Goal: Transaction & Acquisition: Purchase product/service

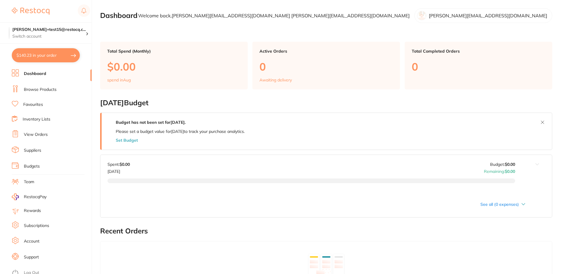
click at [46, 92] on link "Browse Products" at bounding box center [40, 90] width 33 height 6
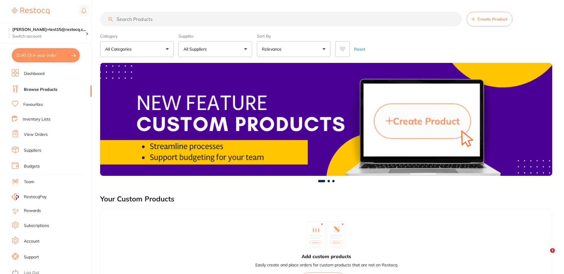
click at [216, 48] on button "All Suppliers" at bounding box center [215, 49] width 74 height 16
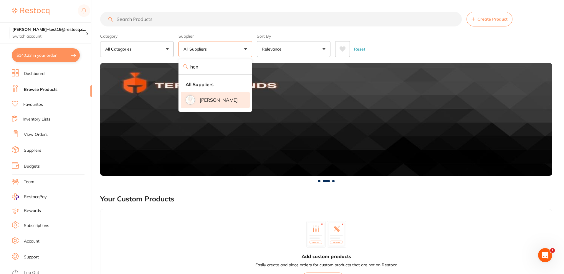
click at [209, 103] on p "[PERSON_NAME]" at bounding box center [219, 99] width 38 height 5
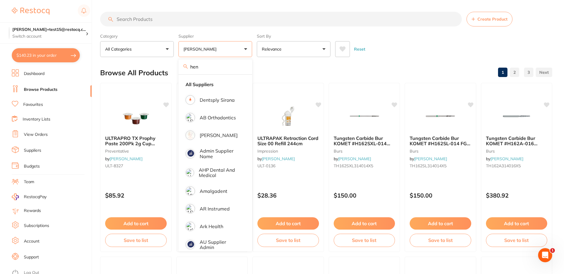
click at [406, 44] on div "Reset" at bounding box center [441, 47] width 212 height 21
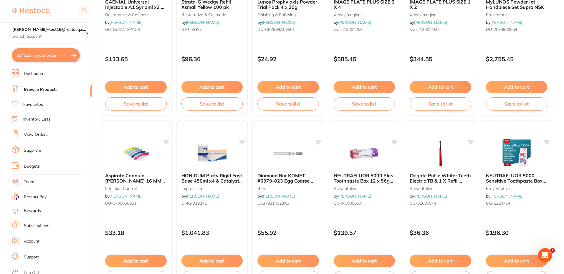
scroll to position [1401, 0]
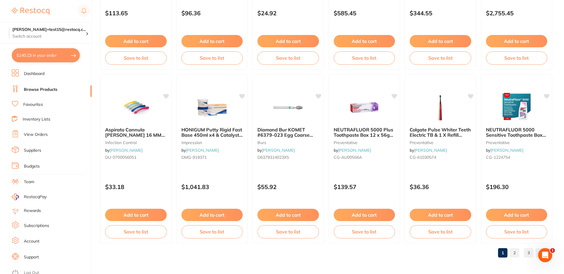
click at [514, 253] on link "2" at bounding box center [514, 253] width 9 height 12
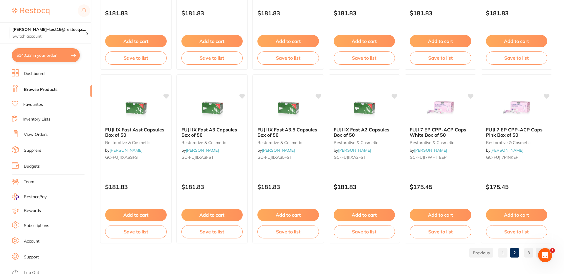
click at [529, 254] on link "3" at bounding box center [528, 253] width 9 height 12
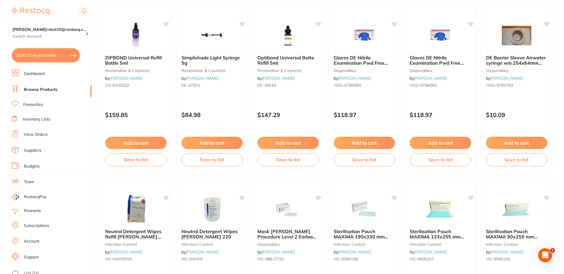
scroll to position [0, 0]
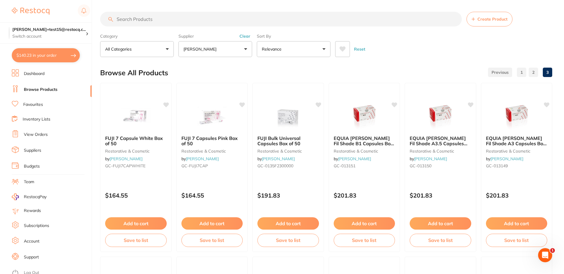
click at [218, 50] on p "[PERSON_NAME]" at bounding box center [200, 49] width 35 height 6
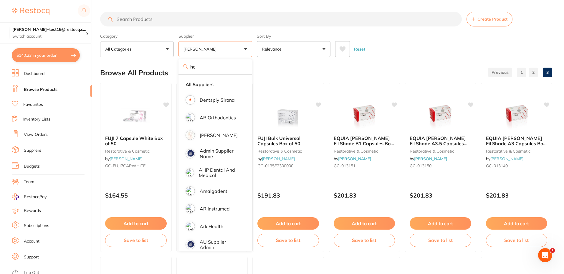
type input "h"
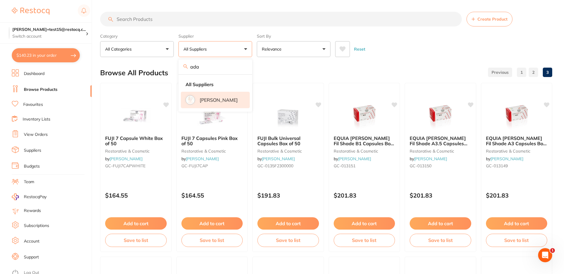
type input "ada"
click at [205, 100] on p "[PERSON_NAME]" at bounding box center [219, 99] width 38 height 5
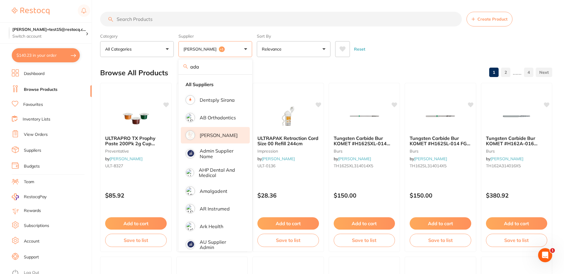
click at [444, 43] on div "Reset" at bounding box center [441, 47] width 212 height 21
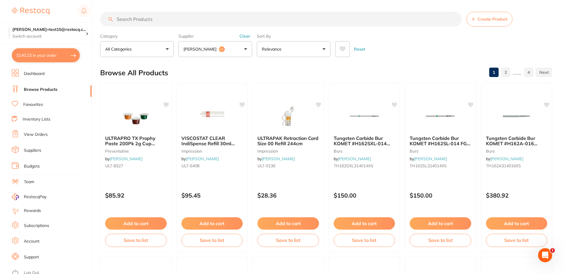
click at [363, 48] on button "Reset" at bounding box center [359, 49] width 15 height 16
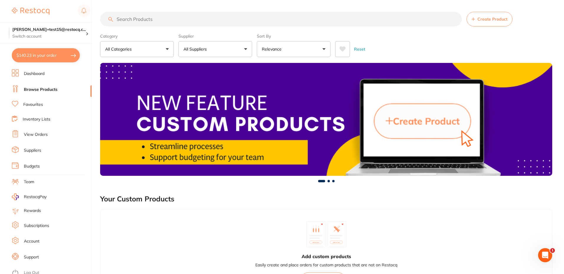
click at [200, 48] on p "All Suppliers" at bounding box center [196, 49] width 26 height 6
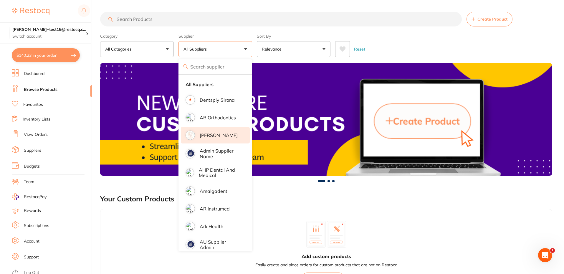
click at [215, 135] on p "[PERSON_NAME]" at bounding box center [219, 135] width 38 height 5
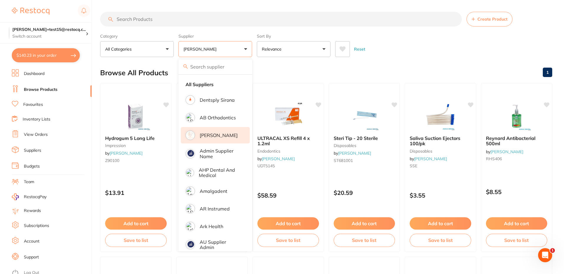
click at [435, 48] on div "Reset" at bounding box center [441, 47] width 212 height 21
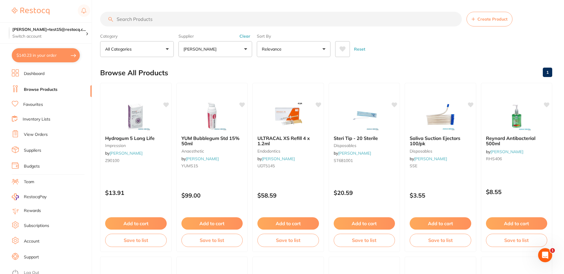
checkbox input "true"
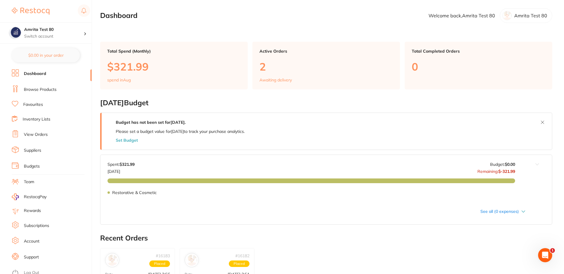
click at [38, 86] on li "Browse Products" at bounding box center [52, 89] width 80 height 9
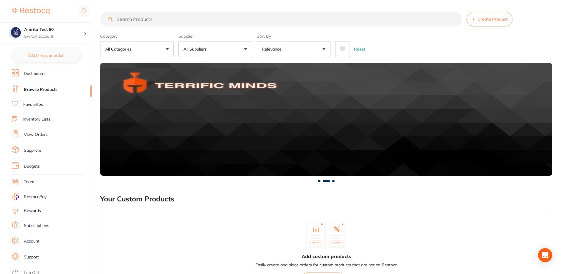
click at [148, 16] on input "search" at bounding box center [281, 19] width 362 height 15
paste input "P-KFILEMM25"
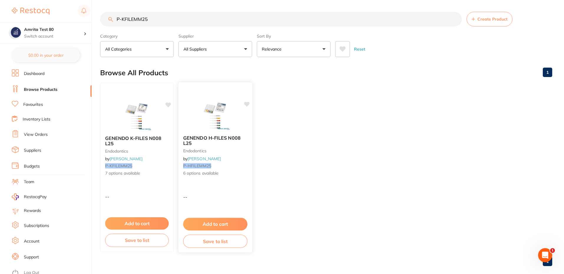
click at [218, 183] on div "GENENDO H-FILES N008 L25 endodontics by Adam Dental P-HFILEMM25 6 options avail…" at bounding box center [215, 167] width 75 height 171
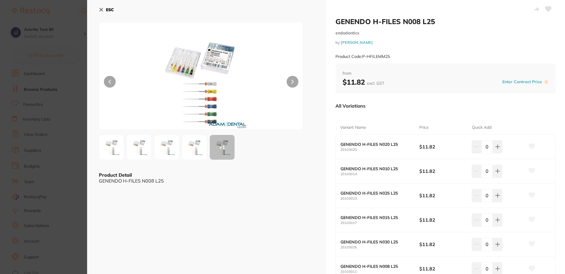
click at [101, 11] on icon at bounding box center [101, 9] width 5 height 5
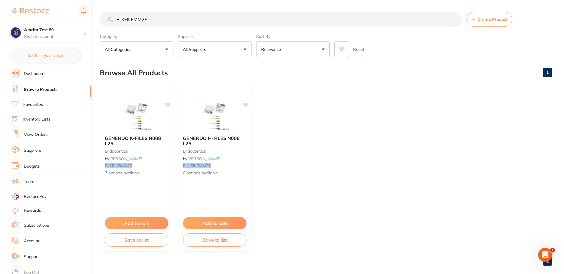
scroll to position [9, 0]
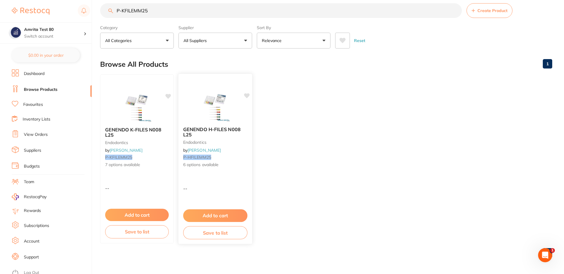
click at [194, 166] on span "6 options available" at bounding box center [215, 165] width 64 height 6
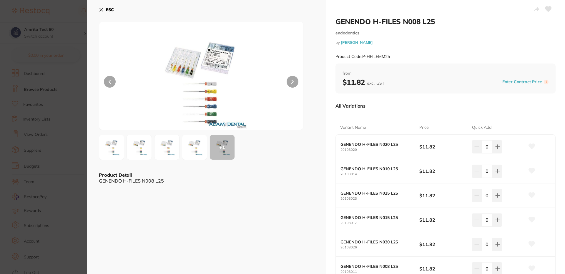
click at [102, 13] on button "ESC" at bounding box center [106, 10] width 15 height 10
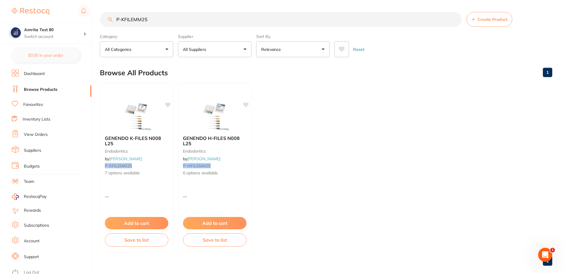
scroll to position [9, 0]
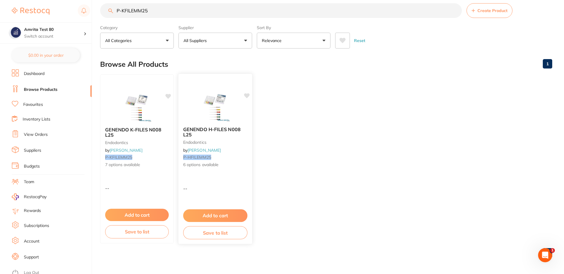
click at [221, 182] on div "GENENDO H-FILES N008 L25 endodontics by Adam Dental P-HFILEMM25 6 options avail…" at bounding box center [215, 159] width 75 height 171
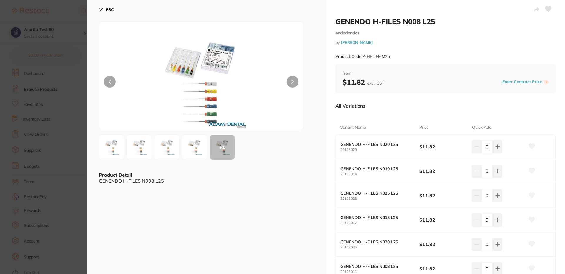
click at [100, 9] on icon at bounding box center [101, 9] width 5 height 5
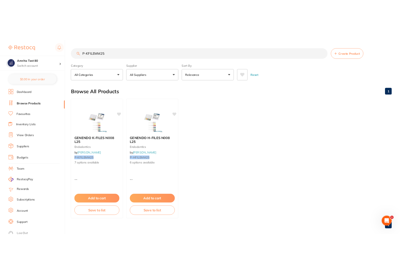
scroll to position [9, 0]
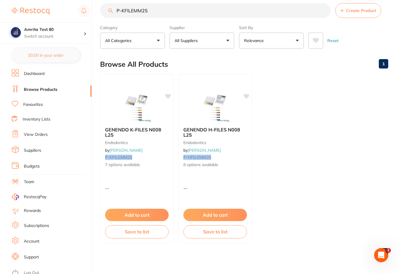
click at [322, 100] on ul "GENENDO K-FILES N008 L25 endodontics by Adam Dental P-KFILEMM25 7 options avail…" at bounding box center [244, 159] width 288 height 169
click at [165, 11] on input "P-KFILEMM25" at bounding box center [215, 10] width 231 height 15
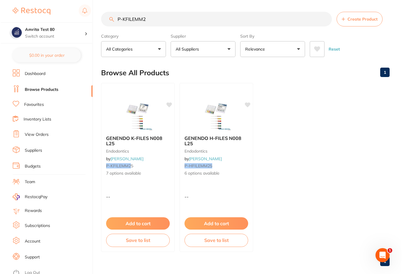
scroll to position [0, 0]
type input "P-KFILEMM2"
click at [148, 175] on span "7 options available" at bounding box center [137, 174] width 64 height 6
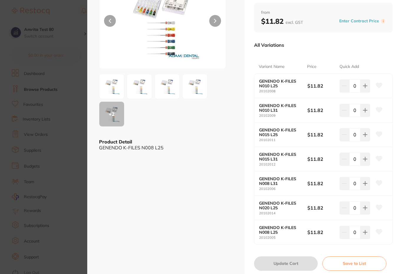
scroll to position [83, 0]
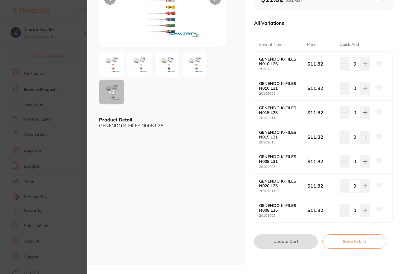
click at [68, 13] on section "GENENDO K-FILES N008 L25 endodontics by Adam Dental Product Code: P-KFILEMM25 E…" at bounding box center [201, 137] width 402 height 274
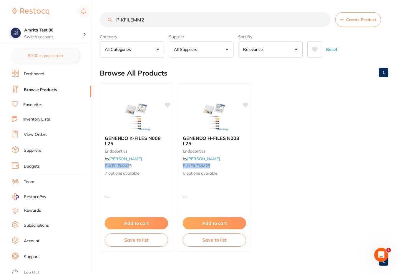
scroll to position [9, 0]
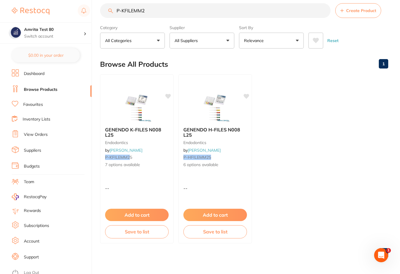
click at [176, 13] on input "P-KFILEMM2" at bounding box center [215, 10] width 231 height 15
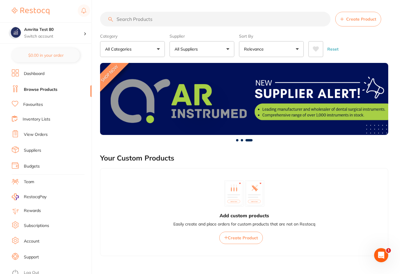
click at [150, 22] on input "search" at bounding box center [215, 19] width 231 height 15
paste input "P-KFILEMM25"
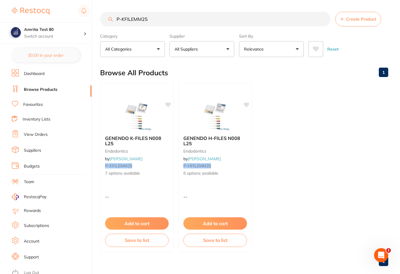
type input "P-KFILEMM25"
click at [335, 98] on ul "GENENDO K-FILES N008 L25 endodontics by Adam Dental P-KFILEMM25 7 options avail…" at bounding box center [244, 167] width 288 height 169
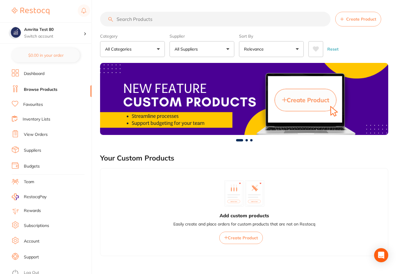
click at [166, 22] on input "search" at bounding box center [215, 19] width 231 height 15
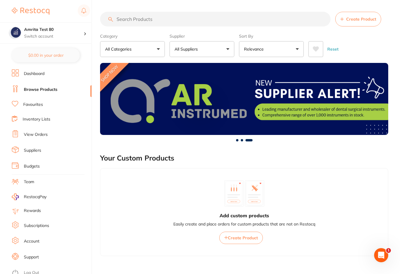
click at [122, 21] on input "search" at bounding box center [215, 19] width 231 height 15
paste input "P-KFILEMM25"
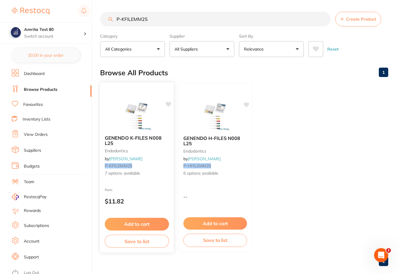
click at [150, 185] on div "GENENDO K-FILES N008 L25 endodontics by [PERSON_NAME] P-KFILEMM25 7 options ava…" at bounding box center [137, 167] width 75 height 171
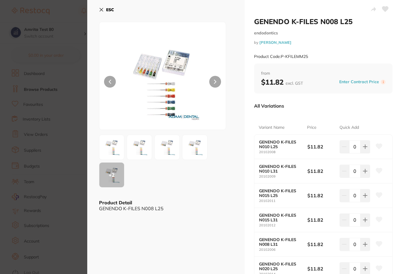
click at [101, 10] on icon at bounding box center [101, 9] width 3 height 3
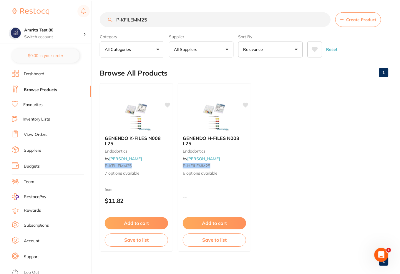
scroll to position [9, 0]
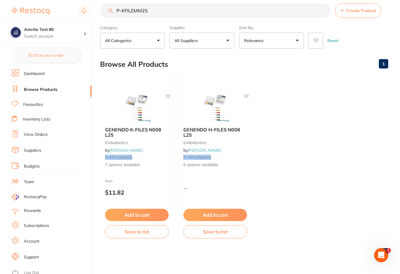
click at [135, 10] on input "P-KFILEMM25" at bounding box center [215, 10] width 231 height 15
paste input "33710"
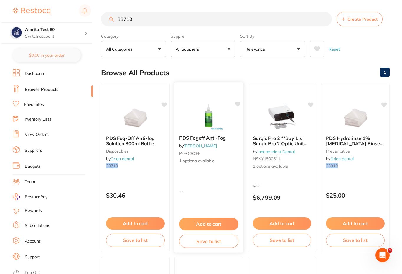
scroll to position [0, 0]
type input "33710"
click at [219, 195] on div "PDS Fogoff Anti-Fog by [PERSON_NAME] P-FOGOFF 1 options available -- Add to car…" at bounding box center [207, 167] width 69 height 171
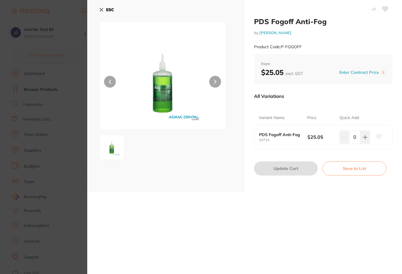
click at [100, 9] on icon at bounding box center [101, 9] width 3 height 3
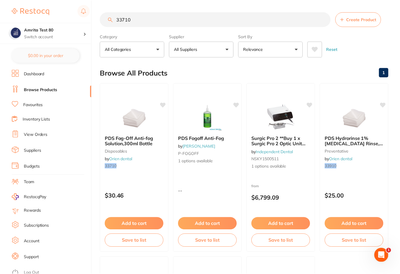
scroll to position [9, 0]
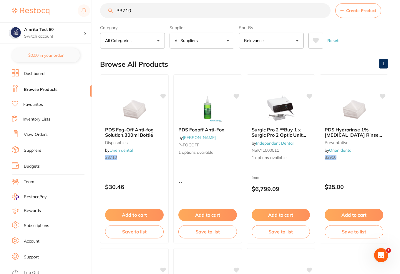
click at [120, 12] on input "33710" at bounding box center [215, 10] width 231 height 15
click at [204, 163] on div "PDS Fogoff Anti-Fog by Adam Dental P-FOGOFF 1 options available -- Add to cart …" at bounding box center [207, 159] width 69 height 171
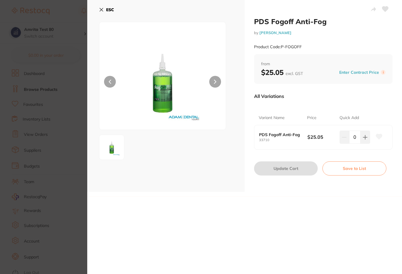
click at [102, 12] on button "ESC" at bounding box center [106, 10] width 15 height 10
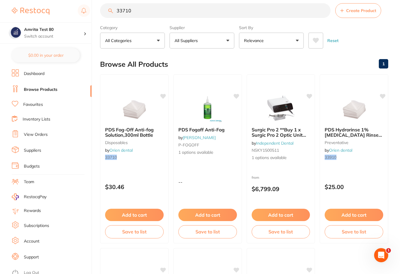
click at [337, 24] on div "Category All Categories All Categories disposables infection control preventati…" at bounding box center [244, 36] width 288 height 26
click at [207, 174] on div "PDS Fogoff Anti-Fog by Adam Dental P-FOGOFF 1 options available -- Add to cart …" at bounding box center [207, 159] width 69 height 171
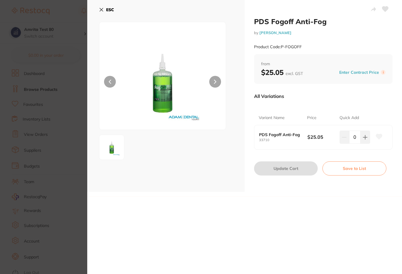
click at [100, 10] on icon at bounding box center [101, 9] width 5 height 5
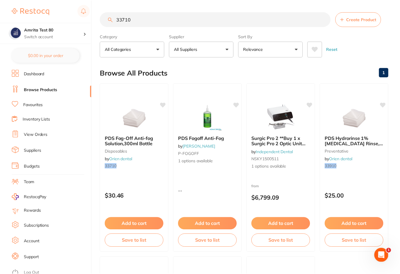
scroll to position [9, 0]
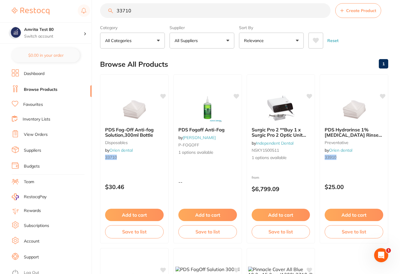
click at [138, 7] on input "33710" at bounding box center [215, 10] width 231 height 15
click at [147, 11] on input "33710" at bounding box center [215, 10] width 231 height 15
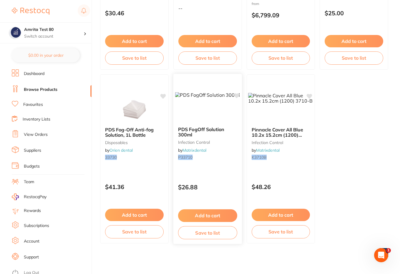
scroll to position [0, 0]
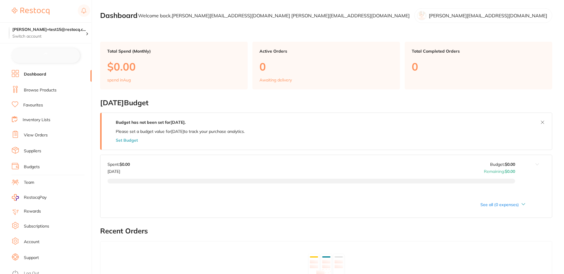
checkbox input "false"
click at [44, 92] on link "Browse Products" at bounding box center [40, 90] width 33 height 6
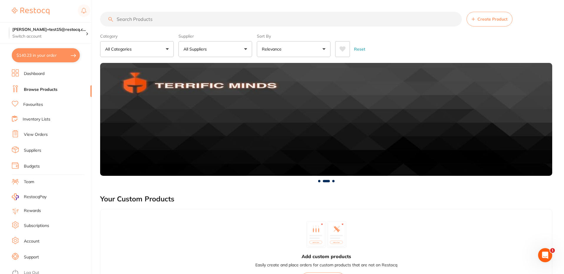
click at [176, 24] on input "search" at bounding box center [281, 19] width 362 height 15
click at [151, 16] on input "search" at bounding box center [281, 19] width 362 height 15
paste input "M-NEEDLE27L"
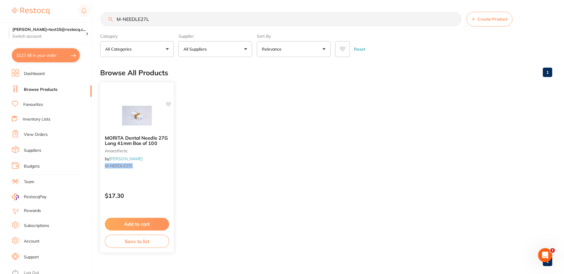
click at [142, 184] on div "MORITA Dental Needle 27G Long 41mm Box of 100 anaesthetic by [PERSON_NAME] M-NE…" at bounding box center [137, 167] width 75 height 171
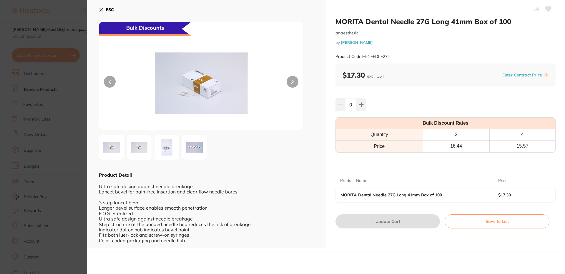
click at [99, 10] on div "ESC Bulk Discounts Product Detail Ultra safe design against needle breakage Lan…" at bounding box center [206, 124] width 239 height 248
click at [101, 9] on icon at bounding box center [101, 9] width 3 height 3
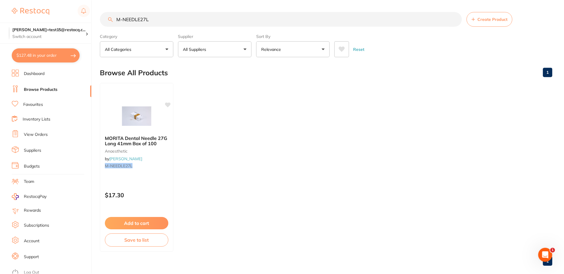
scroll to position [9, 0]
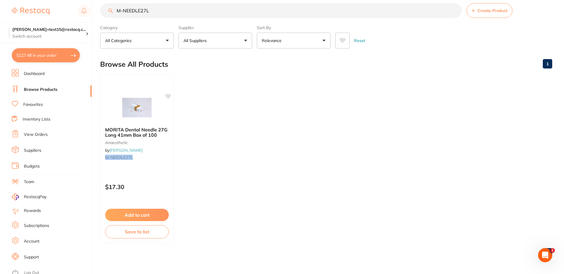
click at [137, 9] on input "M-NEEDLE27L" at bounding box center [281, 10] width 362 height 15
paste input "SS70230"
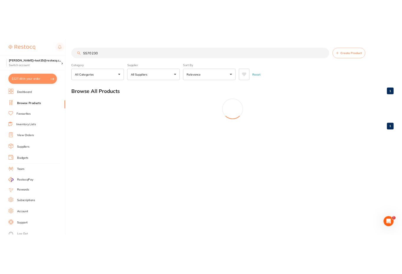
scroll to position [0, 0]
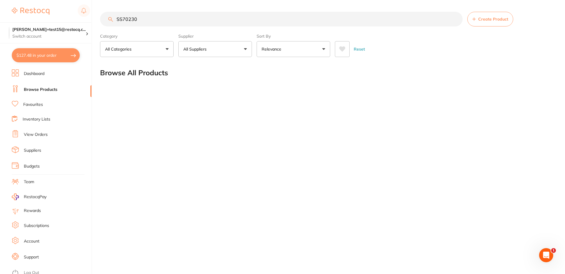
click at [159, 15] on input "SS70230" at bounding box center [281, 19] width 363 height 15
click at [162, 18] on input "SS70230" at bounding box center [281, 19] width 363 height 15
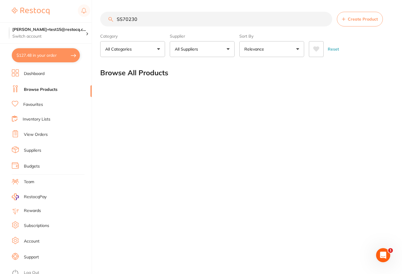
click at [156, 19] on input "SS70230" at bounding box center [216, 19] width 232 height 15
type input "SS7023"
click at [138, 15] on input "SS7023" at bounding box center [216, 19] width 232 height 15
click at [149, 19] on input "SS7023" at bounding box center [216, 19] width 232 height 15
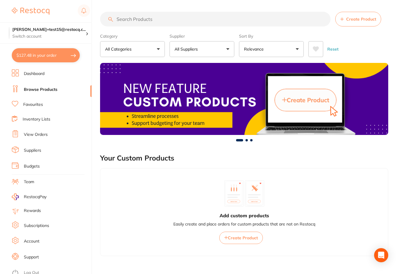
click at [144, 21] on input "search" at bounding box center [215, 19] width 231 height 15
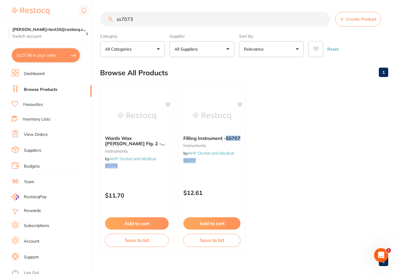
type input "ss7073"
click at [318, 154] on ul "Wards Wax Carver Fig. 2 - SS773 instruments by AHP Dental and Medical SS773 $11…" at bounding box center [244, 167] width 288 height 169
click at [215, 42] on button "All Suppliers" at bounding box center [202, 49] width 65 height 16
click at [271, 80] on div "Browse All Products 1" at bounding box center [244, 73] width 288 height 20
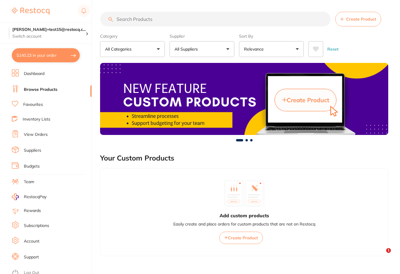
click at [219, 55] on button "All Suppliers" at bounding box center [202, 49] width 65 height 16
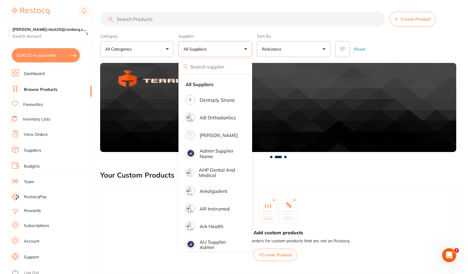
click at [365, 33] on div "Category All Categories All Categories 3D Printing anaesthetic articulating bur…" at bounding box center [278, 44] width 356 height 26
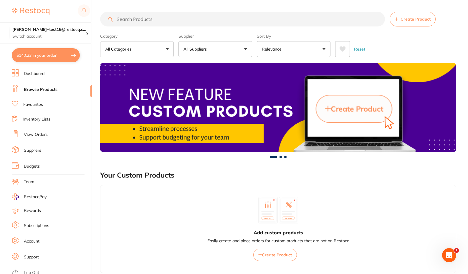
click at [145, 22] on input "search" at bounding box center [242, 19] width 285 height 15
paste input "SS70230"
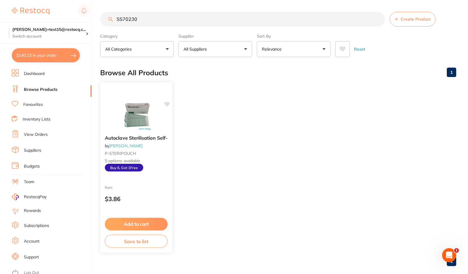
click at [150, 189] on div "from $3.86" at bounding box center [136, 194] width 72 height 21
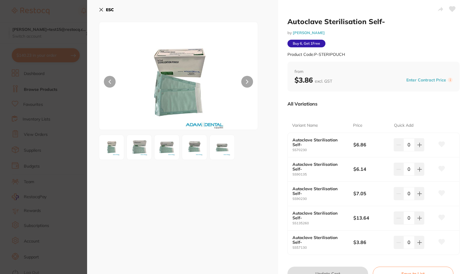
click at [98, 9] on div "ESC" at bounding box center [182, 149] width 191 height 298
click at [104, 11] on button "ESC" at bounding box center [106, 10] width 15 height 10
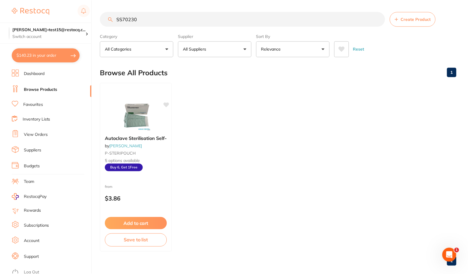
scroll to position [9, 0]
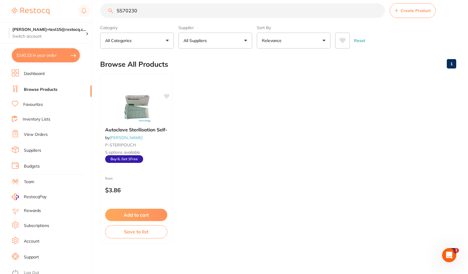
click at [126, 7] on input "SS70230" at bounding box center [242, 10] width 285 height 15
paste input "20102005"
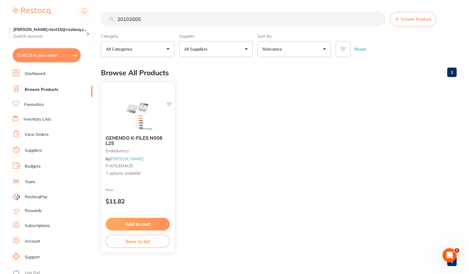
scroll to position [0, 0]
type input "20102005"
click at [149, 188] on div "from $11.82" at bounding box center [137, 197] width 74 height 21
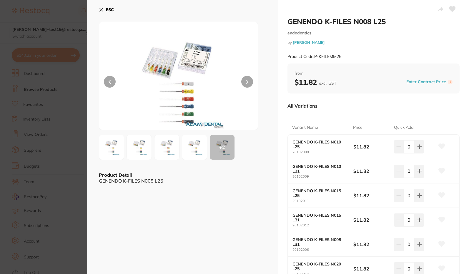
click at [99, 6] on div "ESC + 2 Product Detail GENENDO K-FILES N008 L25" at bounding box center [182, 174] width 191 height 349
click at [99, 6] on button "ESC" at bounding box center [106, 10] width 15 height 10
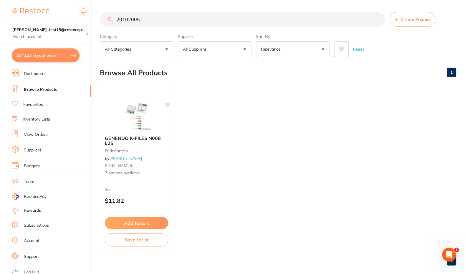
scroll to position [9, 0]
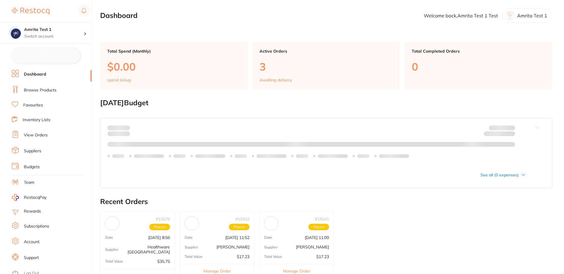
checkbox input "false"
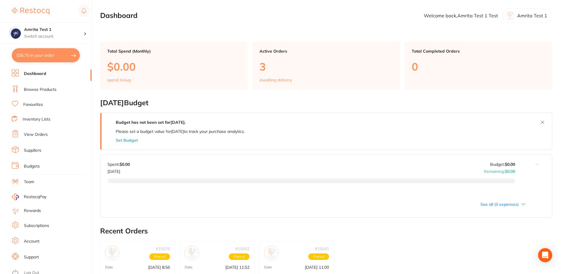
click at [39, 88] on link "Browse Products" at bounding box center [40, 90] width 33 height 6
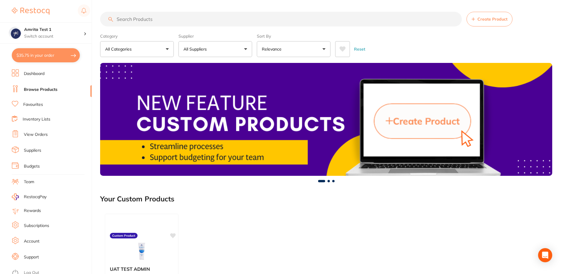
click at [166, 15] on input "search" at bounding box center [281, 19] width 362 height 15
paste input "SS70230"
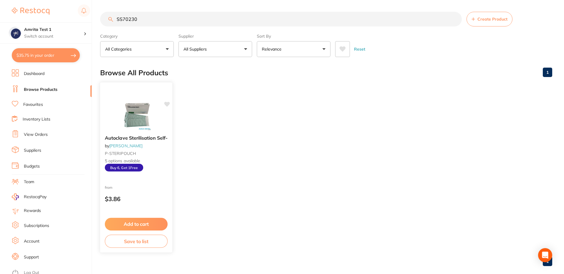
click at [154, 181] on div "Autoclave Sterilisation Self- by Adam Dental P-STERIPOUCH 5 options available B…" at bounding box center [136, 167] width 73 height 171
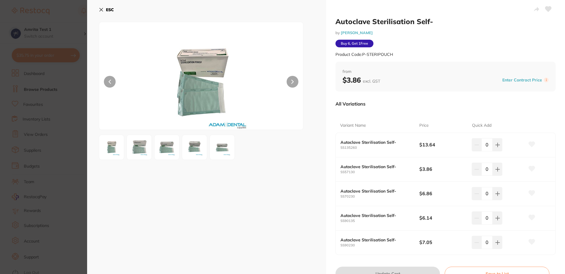
click at [98, 10] on div "ESC" at bounding box center [206, 149] width 239 height 298
click at [84, 14] on section "Autoclave Sterilisation Self- by Adam Dental Product Code: P-STERIPOUCH ESC Aut…" at bounding box center [282, 137] width 565 height 274
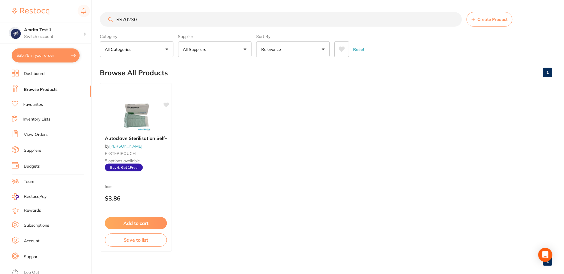
scroll to position [9, 0]
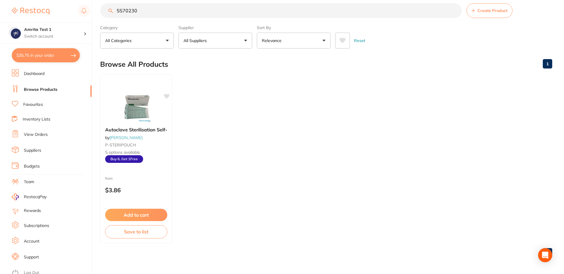
click at [123, 12] on input "SS70230" at bounding box center [281, 10] width 362 height 15
paste input "315527"
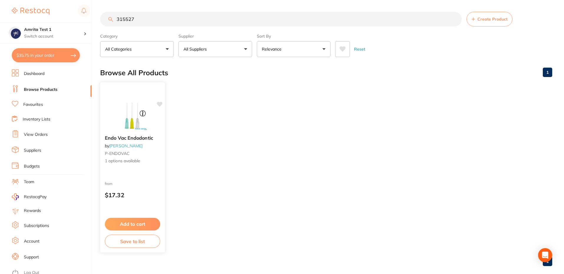
type input "315527"
click at [149, 183] on div "from $17.32" at bounding box center [132, 191] width 65 height 21
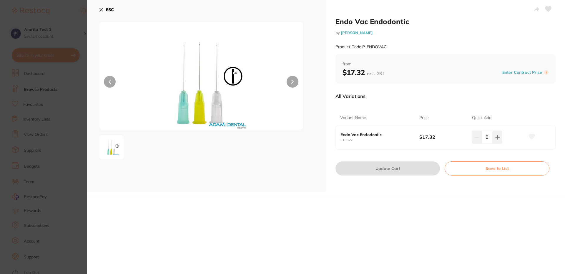
click at [62, 12] on section "Endo Vac Endodontic by Adam Dental Product Code: P-ENDOVAC ESC Endo Vac Endodon…" at bounding box center [282, 137] width 565 height 274
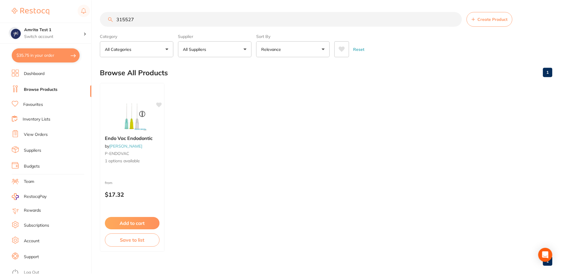
scroll to position [9, 0]
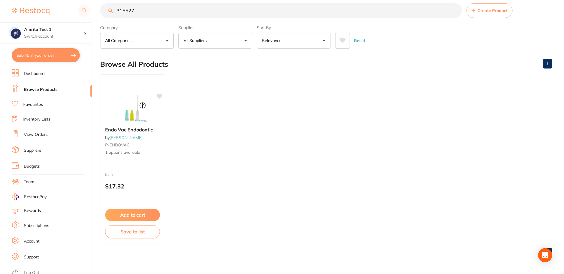
checkbox input "true"
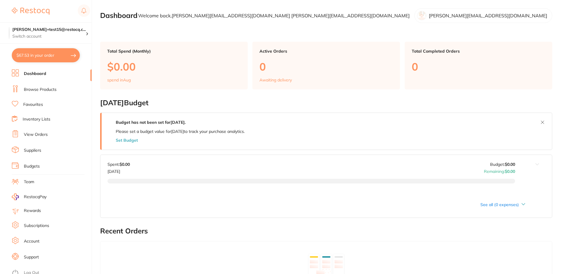
checkbox input "false"
click at [35, 92] on link "Browse Products" at bounding box center [40, 90] width 33 height 6
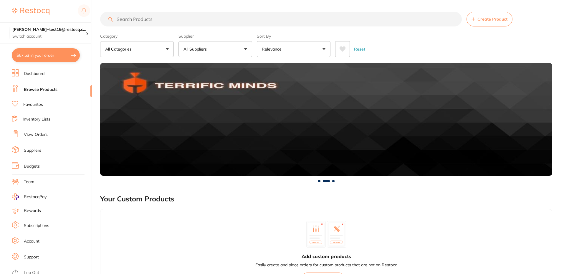
click at [174, 16] on input "search" at bounding box center [281, 19] width 362 height 15
paste input "M-NEEDLE27L"
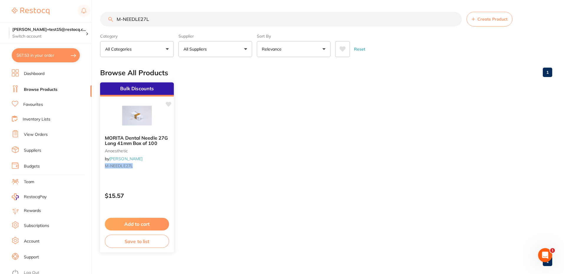
click at [145, 177] on div "Bulk Discounts MORITA Dental Needle 27G Long 41mm Box of 100 anaesthetic by [PE…" at bounding box center [137, 167] width 75 height 171
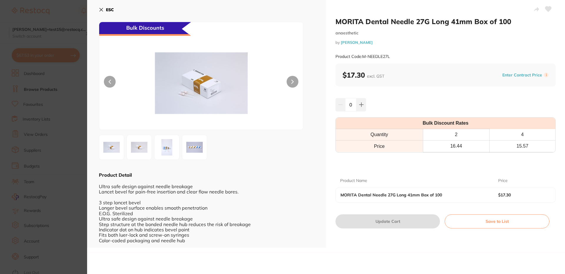
click at [101, 10] on icon at bounding box center [101, 9] width 3 height 3
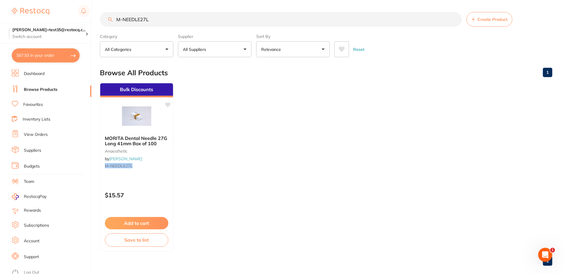
scroll to position [9, 0]
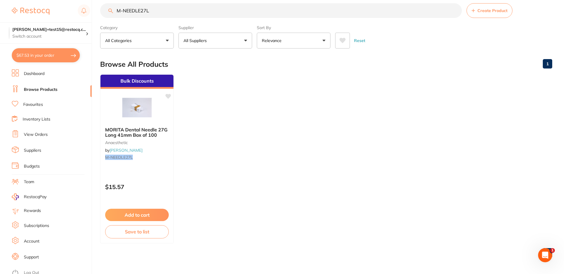
click at [135, 9] on input "M-NEEDLE27L" at bounding box center [281, 10] width 362 height 15
paste input "KE-818-2207"
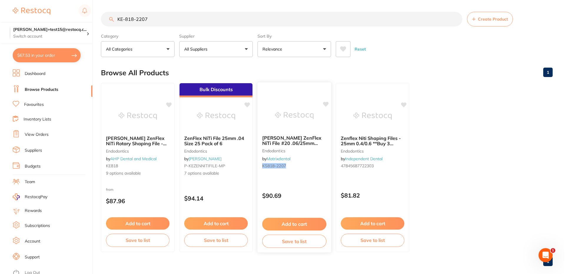
scroll to position [0, 0]
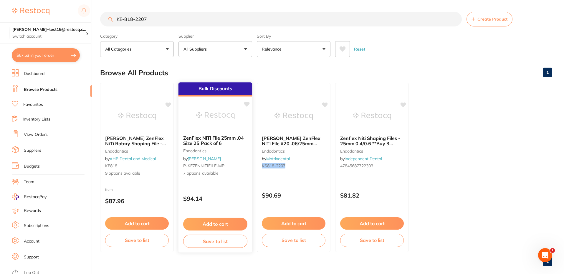
type input "KE-818-2207"
click at [225, 198] on p "$94.14" at bounding box center [215, 199] width 64 height 7
